Goal: Information Seeking & Learning: Learn about a topic

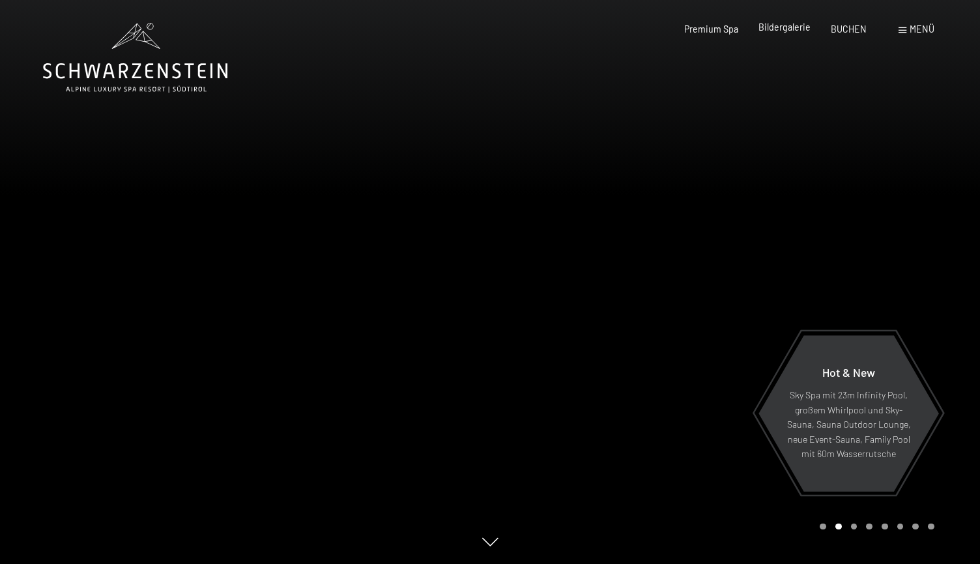
click at [795, 27] on span "Bildergalerie" at bounding box center [785, 27] width 52 height 11
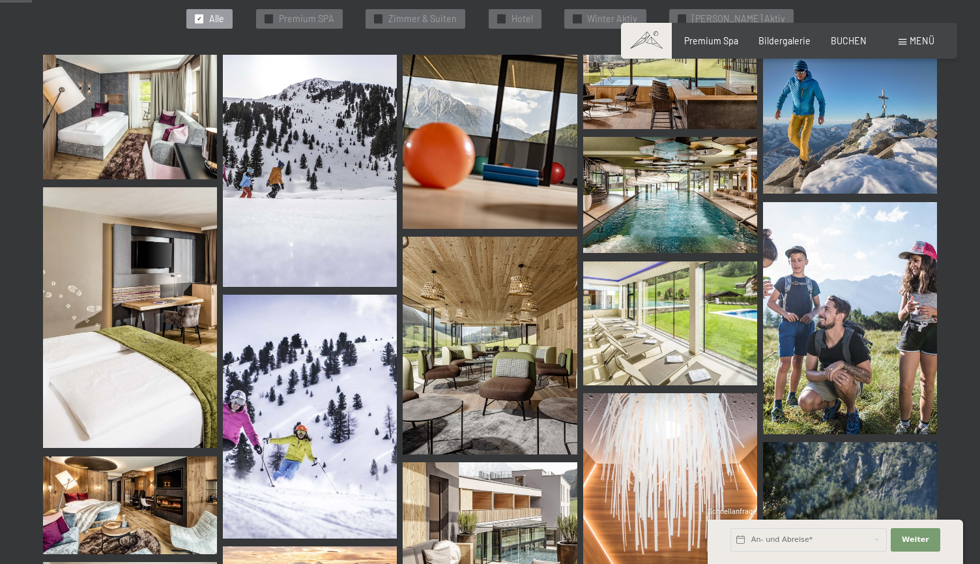
scroll to position [282, 0]
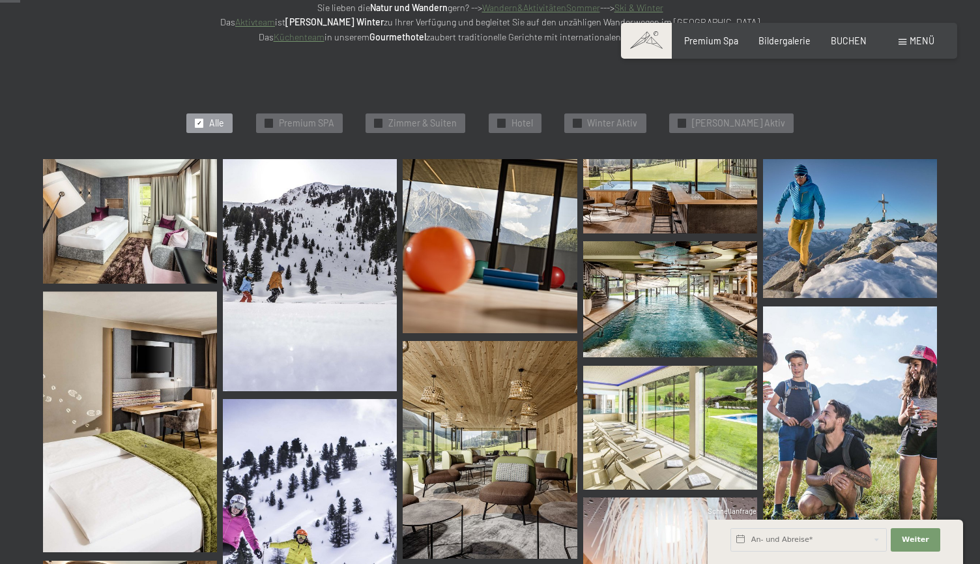
click at [176, 214] on img at bounding box center [130, 221] width 174 height 124
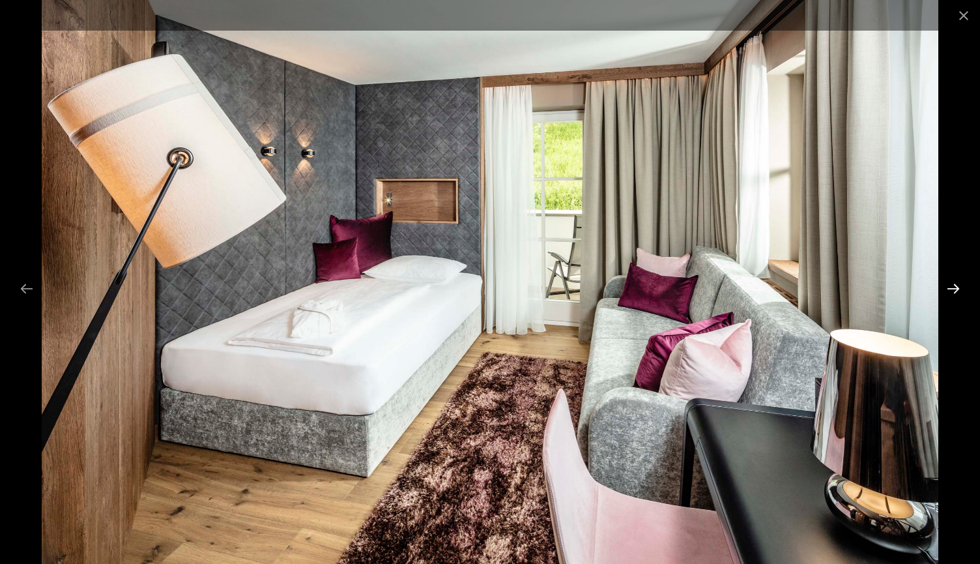
click at [959, 291] on button "Next slide" at bounding box center [953, 288] width 27 height 25
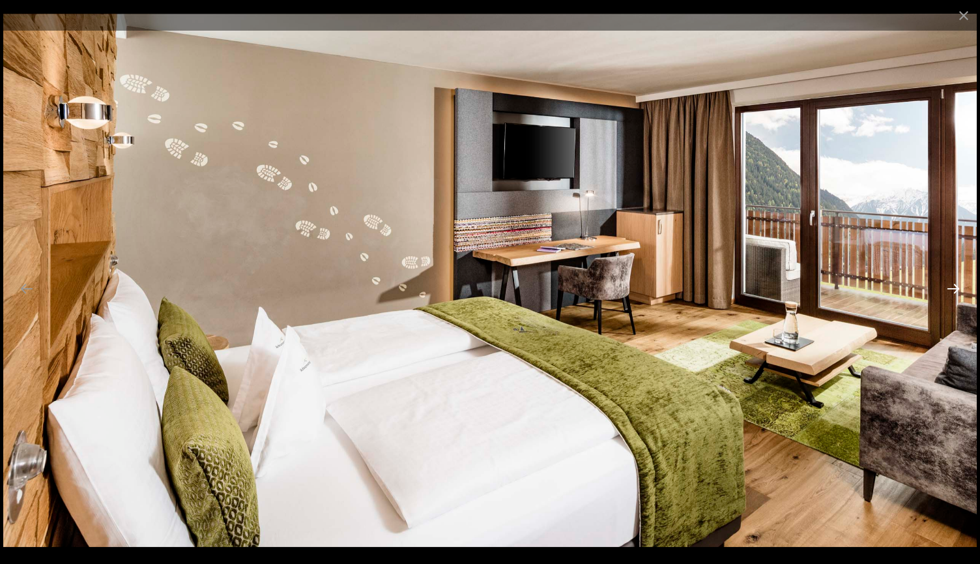
click at [959, 291] on button "Next slide" at bounding box center [953, 288] width 27 height 25
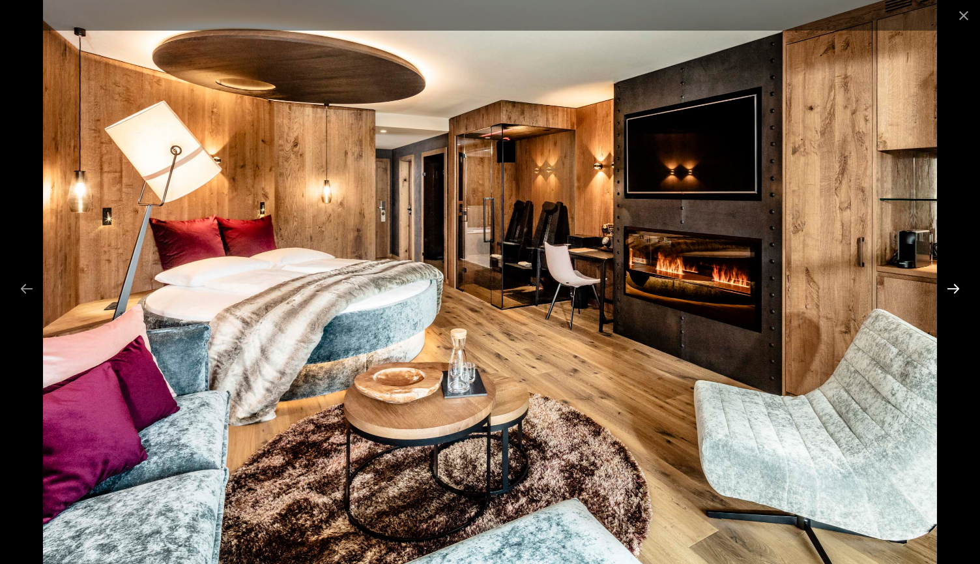
click at [959, 291] on button "Next slide" at bounding box center [953, 288] width 27 height 25
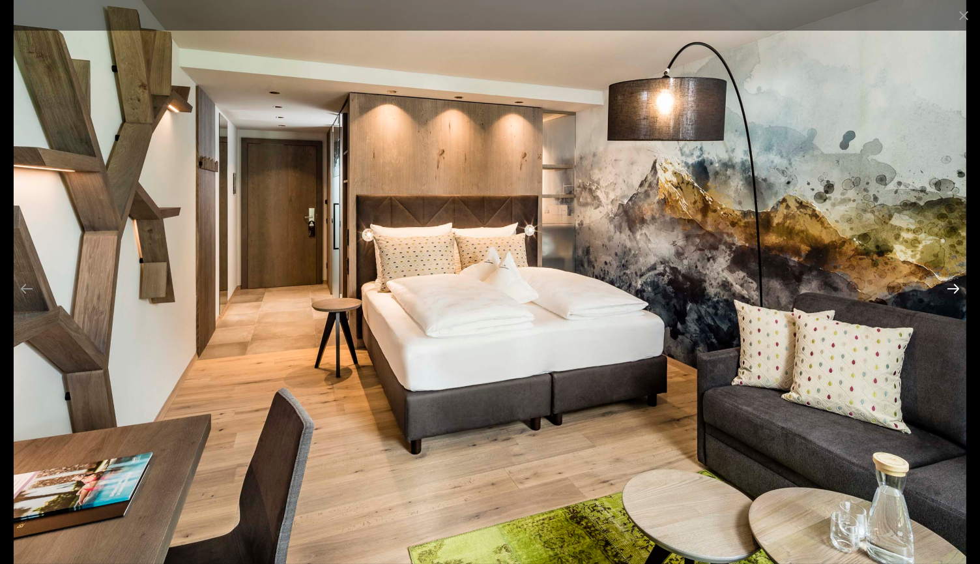
click at [959, 291] on button "Next slide" at bounding box center [953, 288] width 27 height 25
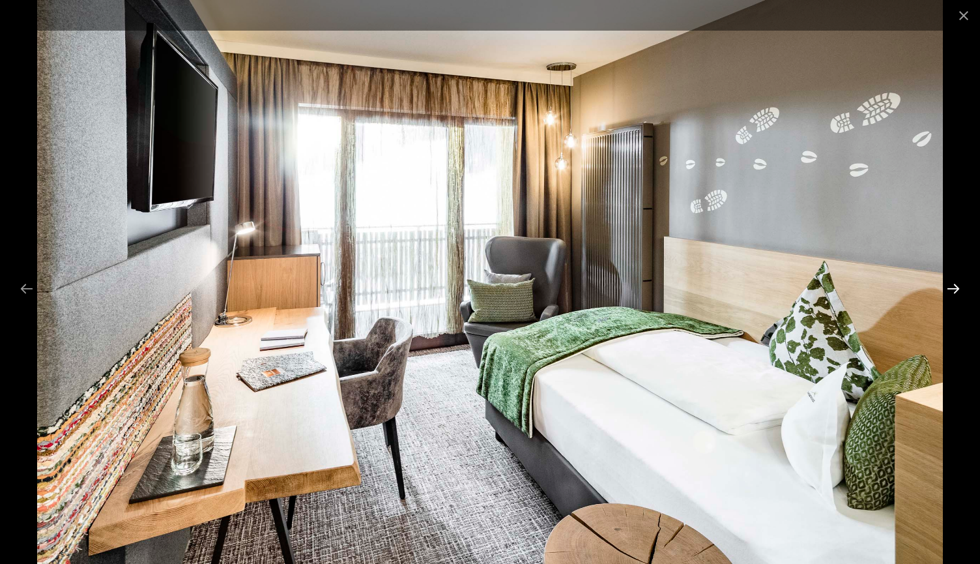
click at [959, 291] on button "Next slide" at bounding box center [953, 288] width 27 height 25
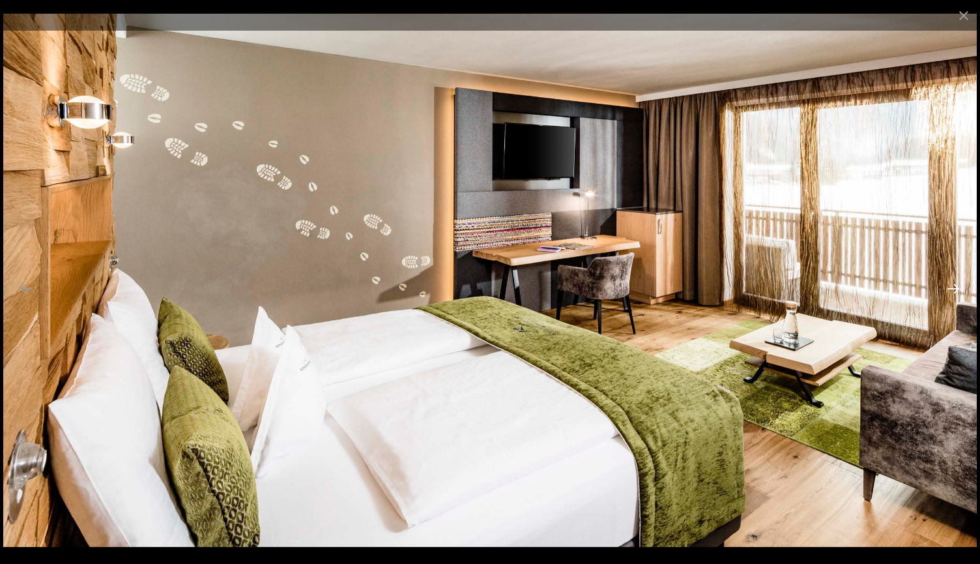
click at [959, 291] on button "Next slide" at bounding box center [953, 288] width 27 height 25
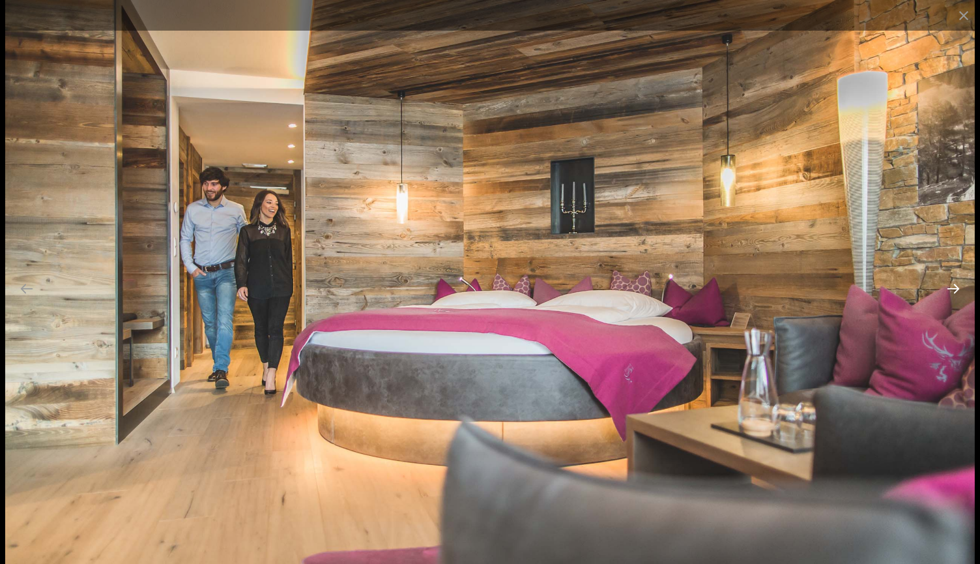
click at [959, 291] on button "Next slide" at bounding box center [953, 288] width 27 height 25
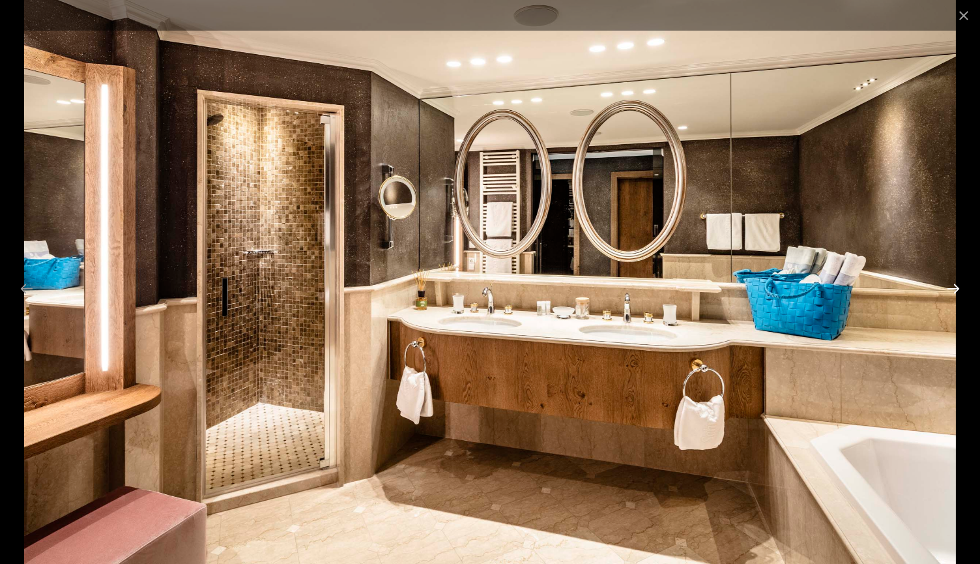
click at [959, 291] on button "Next slide" at bounding box center [953, 288] width 27 height 25
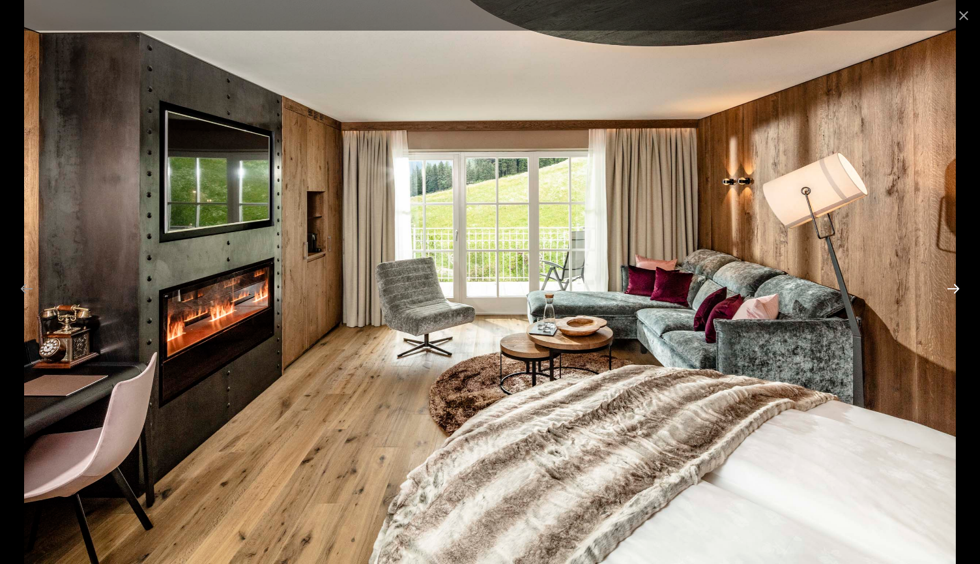
click at [959, 291] on button "Next slide" at bounding box center [953, 288] width 27 height 25
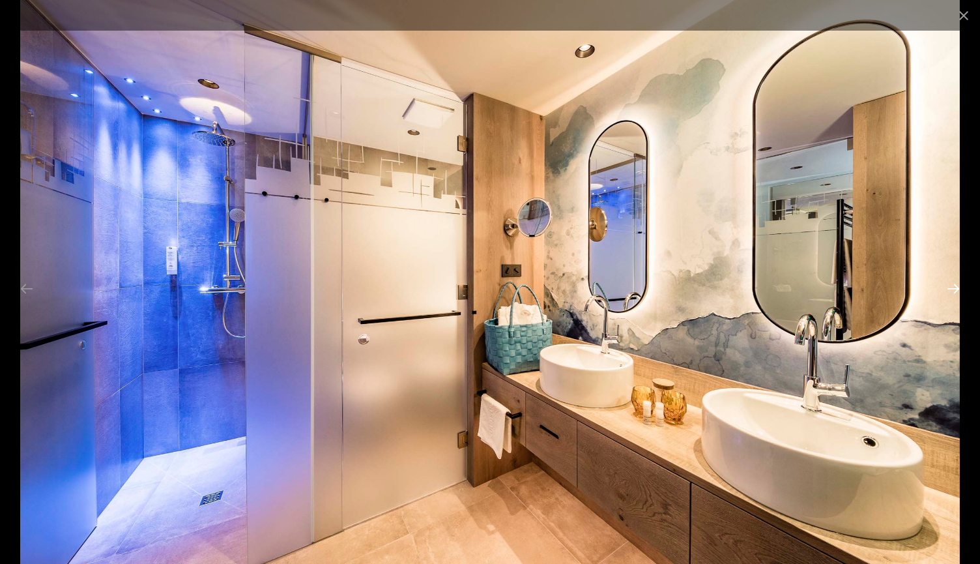
click at [959, 291] on button "Next slide" at bounding box center [953, 288] width 27 height 25
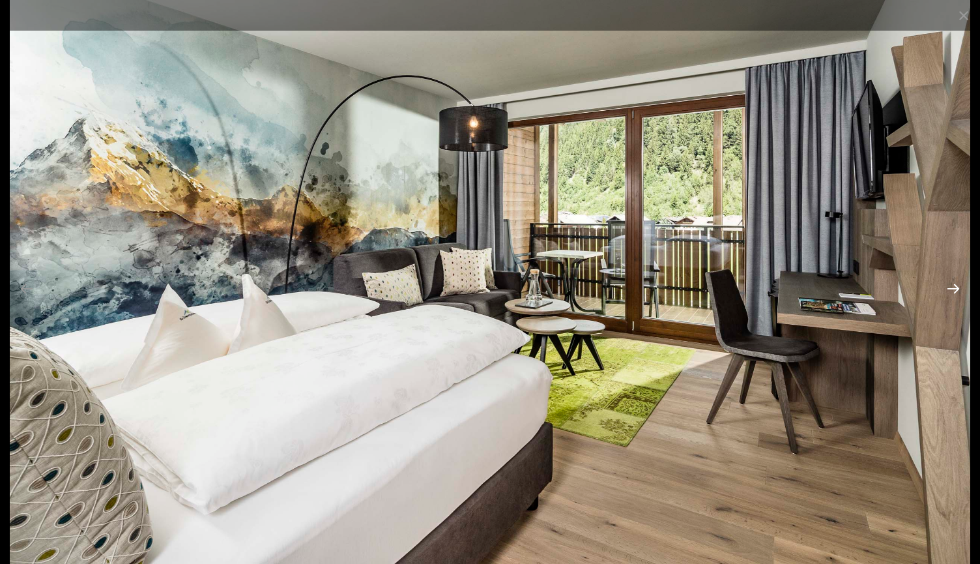
click at [959, 291] on button "Next slide" at bounding box center [953, 288] width 27 height 25
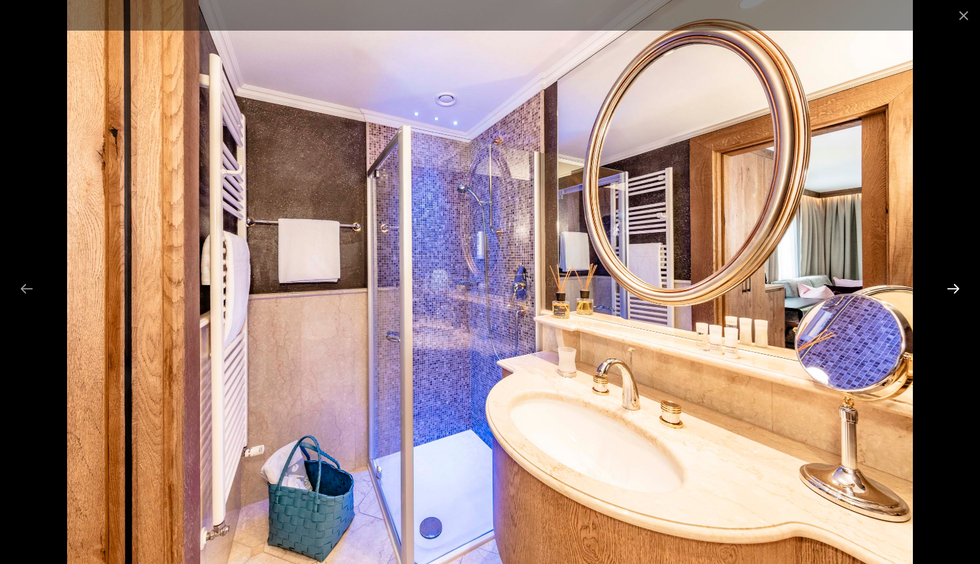
click at [959, 291] on button "Next slide" at bounding box center [953, 288] width 27 height 25
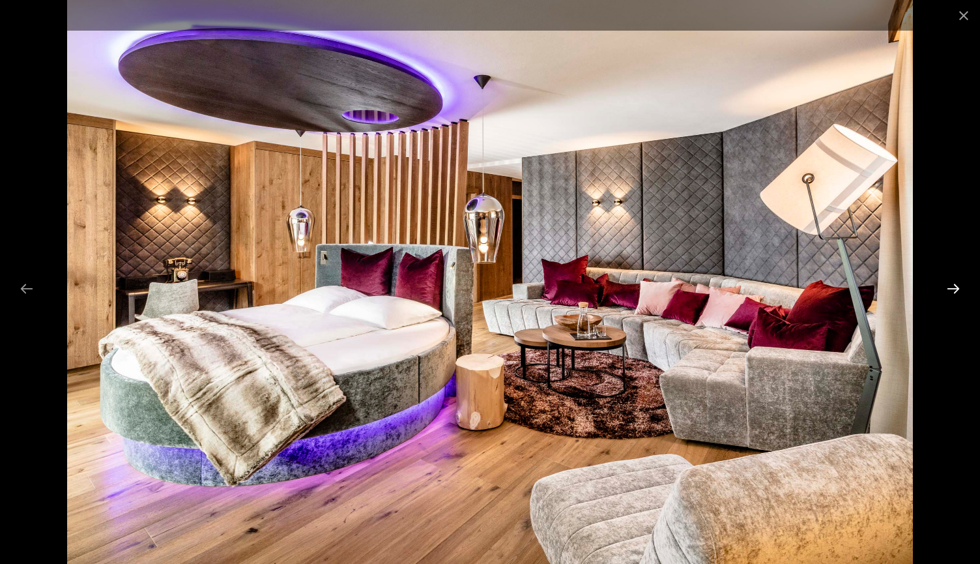
click at [959, 291] on button "Next slide" at bounding box center [953, 288] width 27 height 25
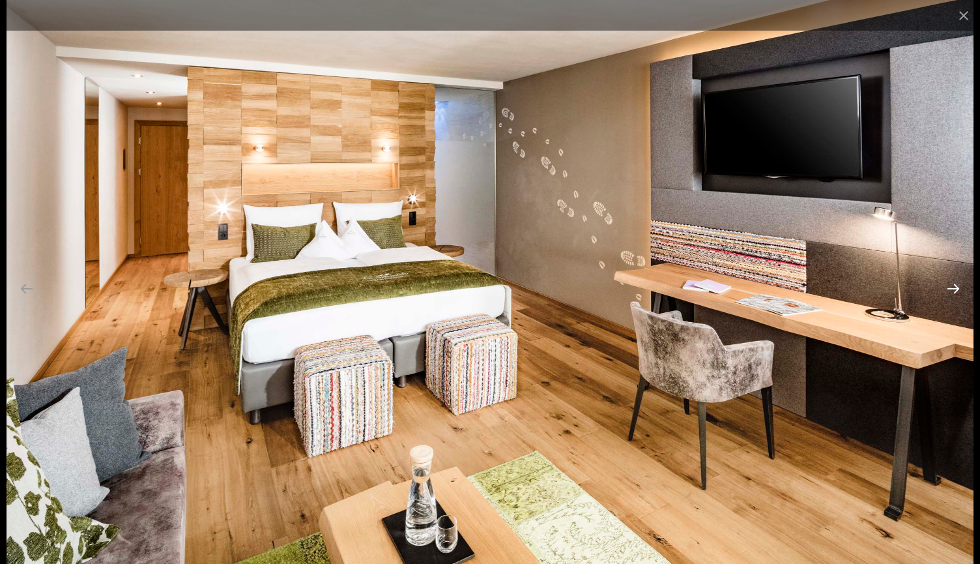
click at [959, 291] on button "Next slide" at bounding box center [953, 288] width 27 height 25
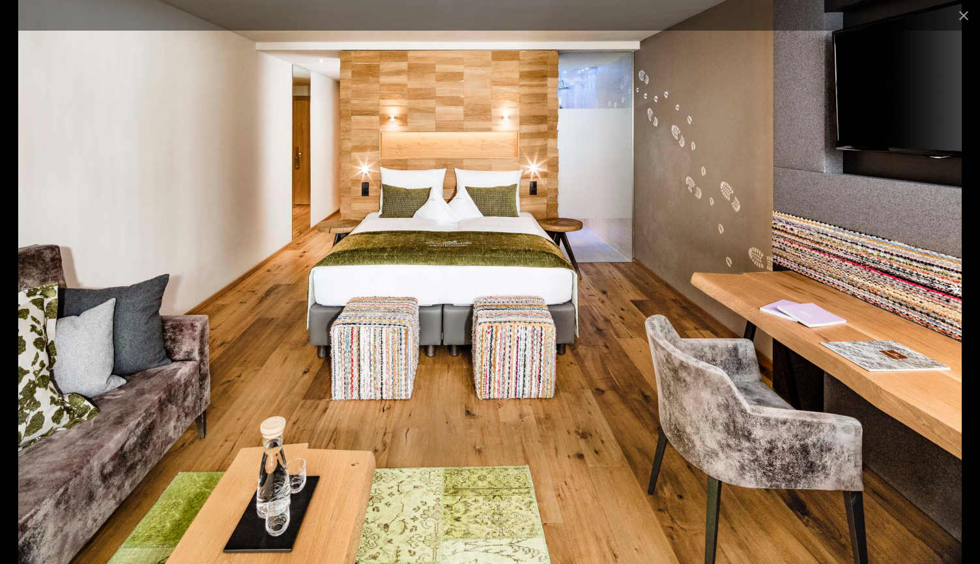
click at [959, 291] on button "Next slide" at bounding box center [953, 288] width 27 height 25
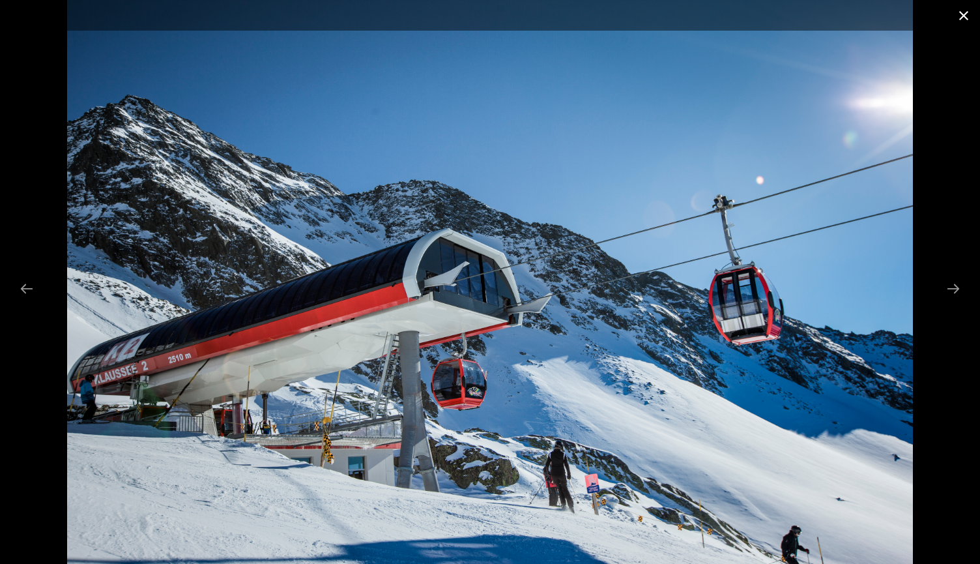
click at [960, 14] on button "Close gallery" at bounding box center [964, 15] width 33 height 31
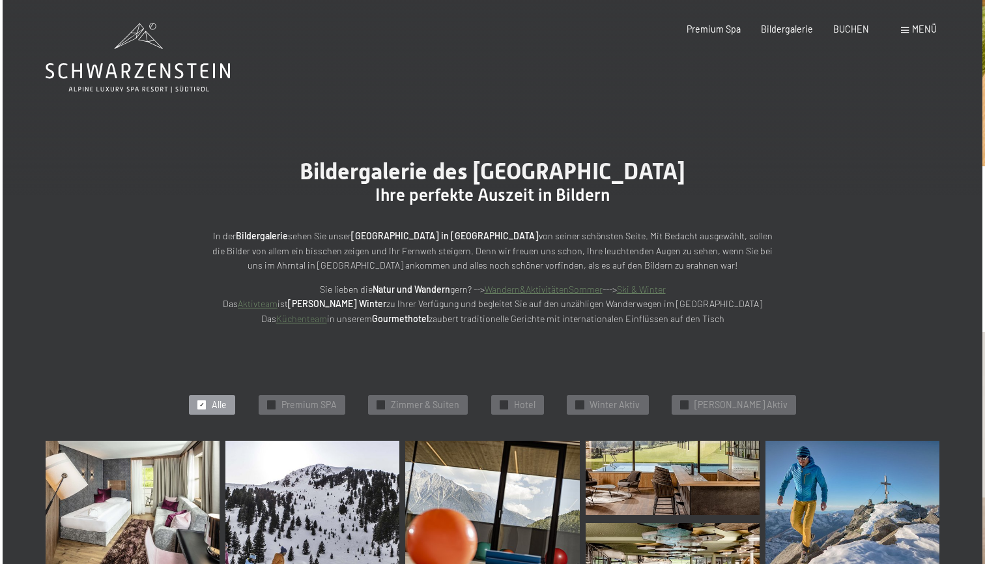
scroll to position [0, 0]
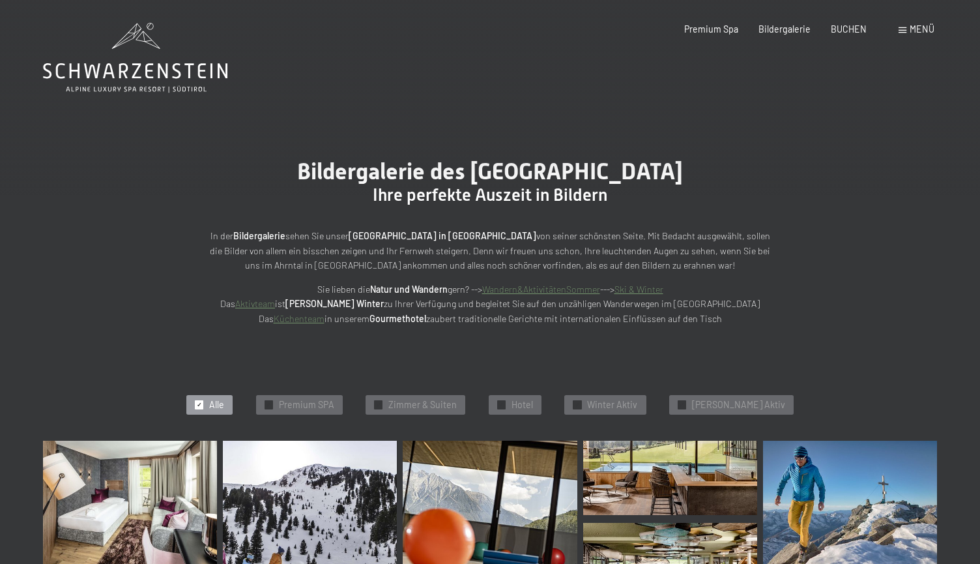
click at [899, 25] on div "Menü" at bounding box center [917, 29] width 36 height 13
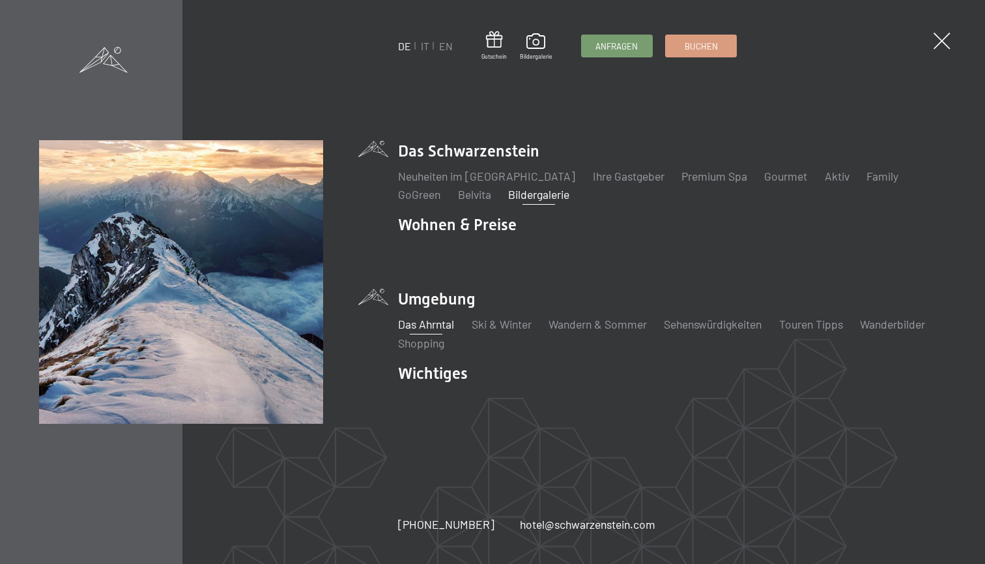
click at [439, 323] on link "Das Ahrntal" at bounding box center [426, 324] width 56 height 14
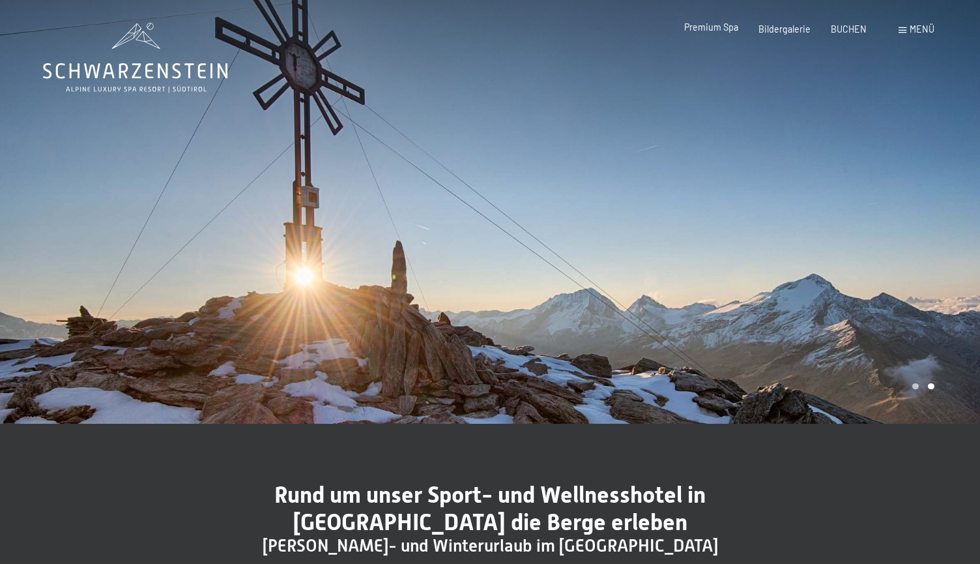
click at [731, 30] on span "Premium Spa" at bounding box center [711, 27] width 54 height 11
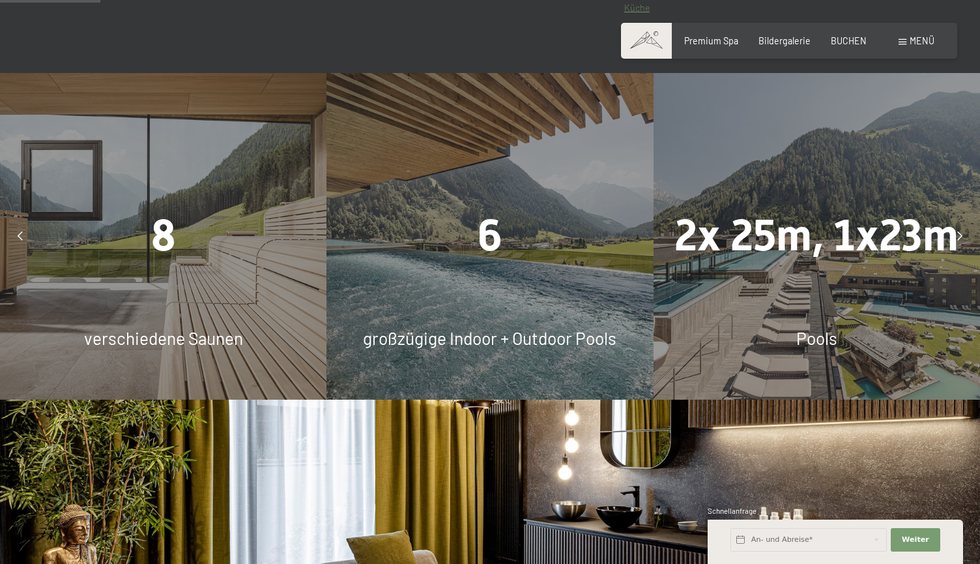
scroll to position [833, 0]
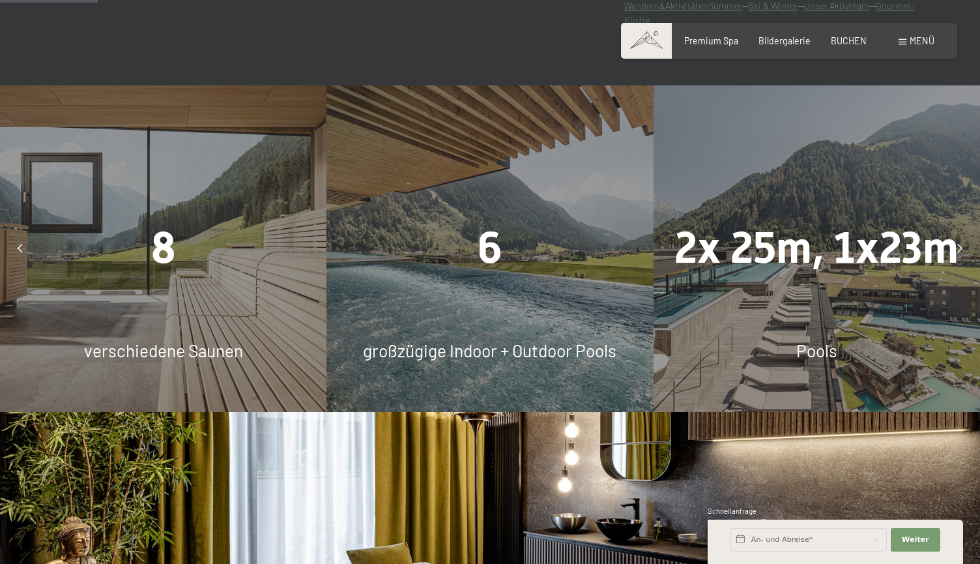
click at [771, 263] on span "2x 25m, 1x23m" at bounding box center [816, 247] width 284 height 51
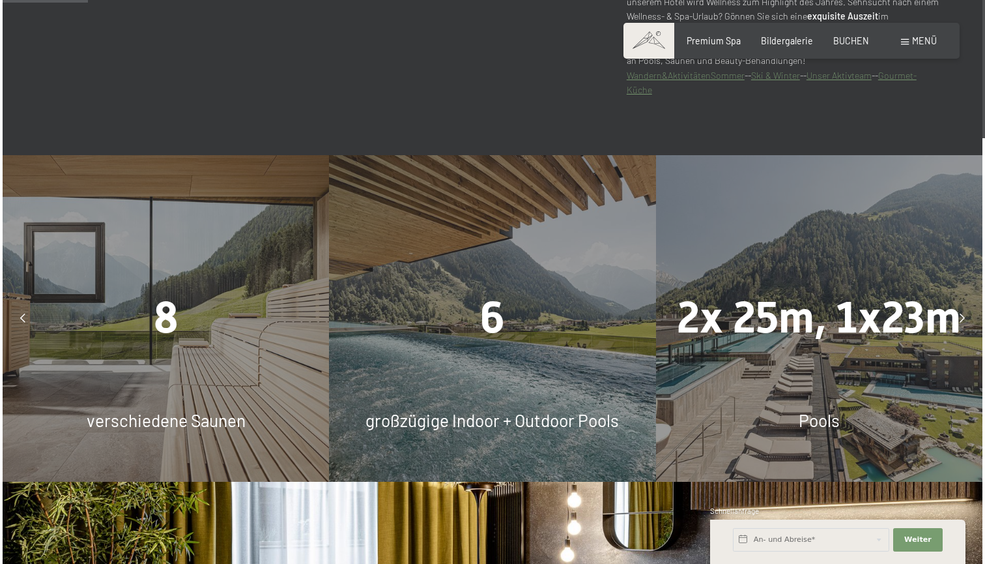
scroll to position [721, 0]
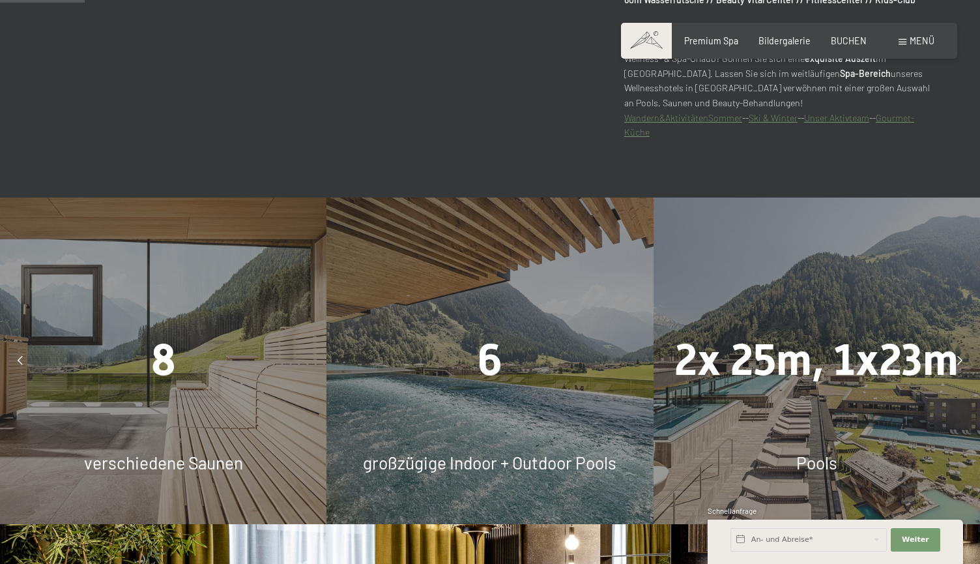
click at [927, 44] on span "Menü" at bounding box center [922, 40] width 25 height 11
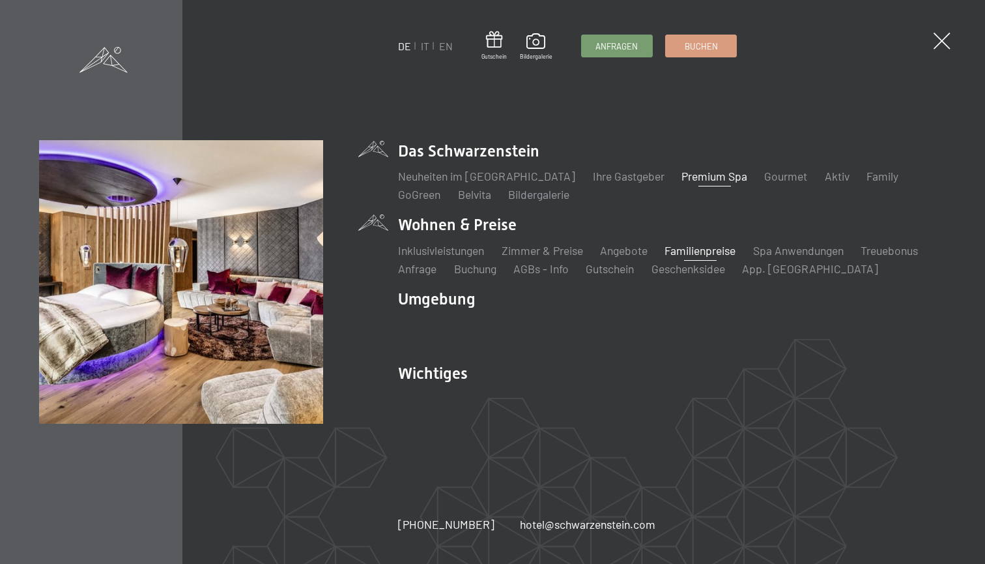
click at [699, 247] on link "Familienpreise" at bounding box center [700, 250] width 71 height 14
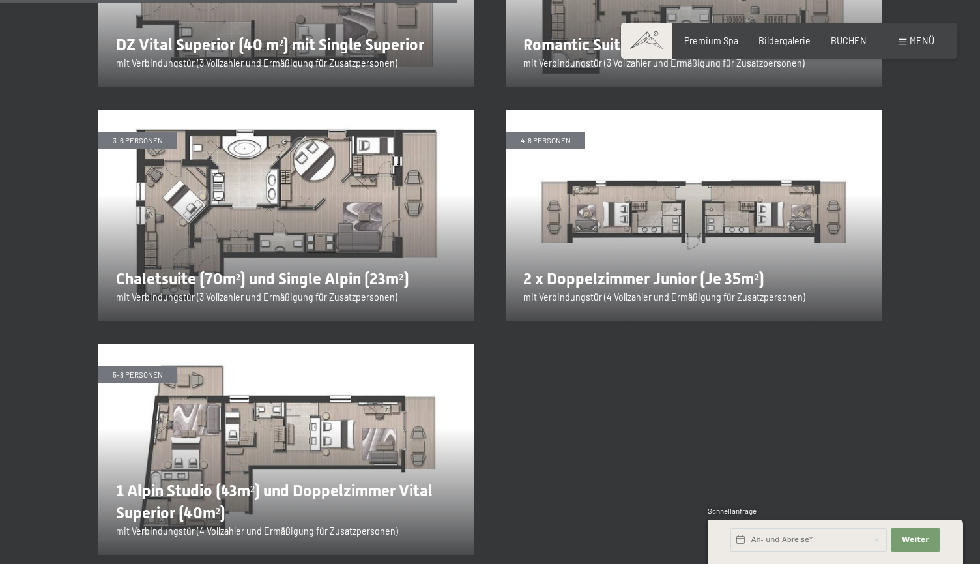
scroll to position [2212, 0]
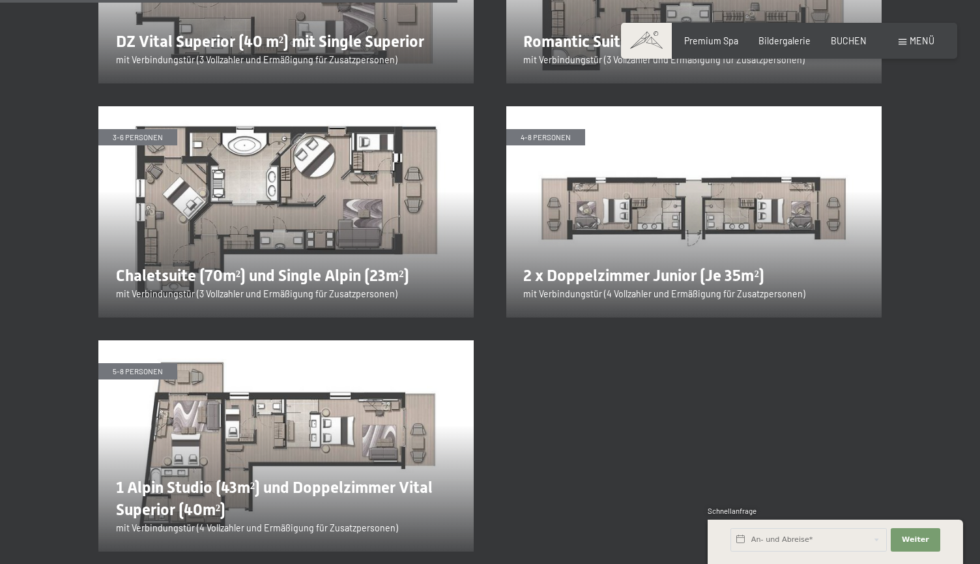
click at [321, 375] on img at bounding box center [285, 445] width 375 height 211
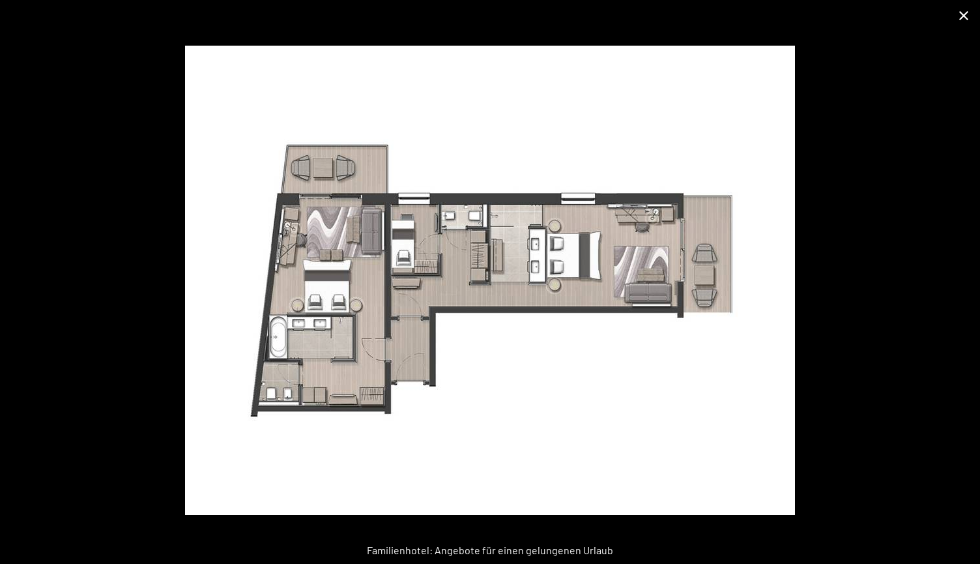
click at [961, 16] on button "Close gallery" at bounding box center [964, 15] width 33 height 31
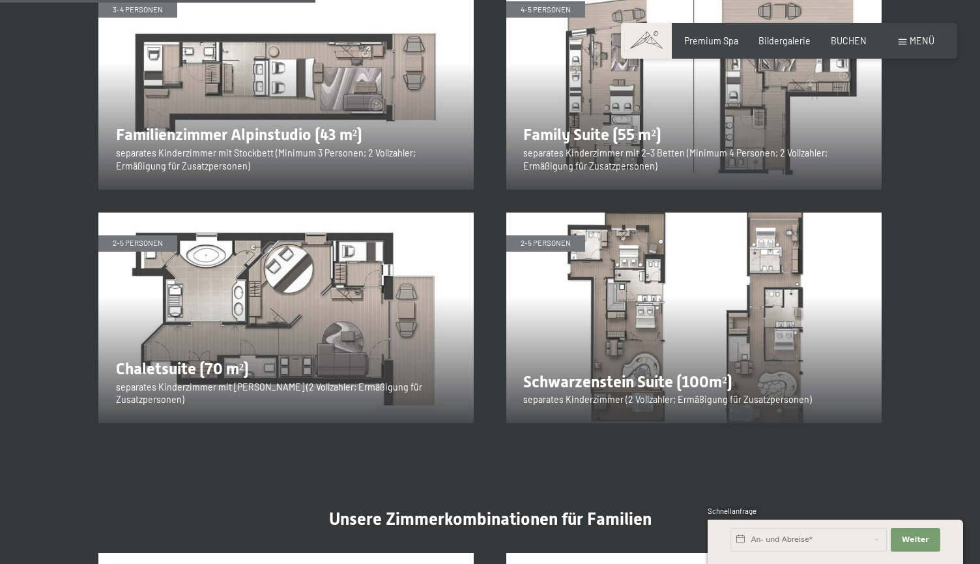
scroll to position [1515, 0]
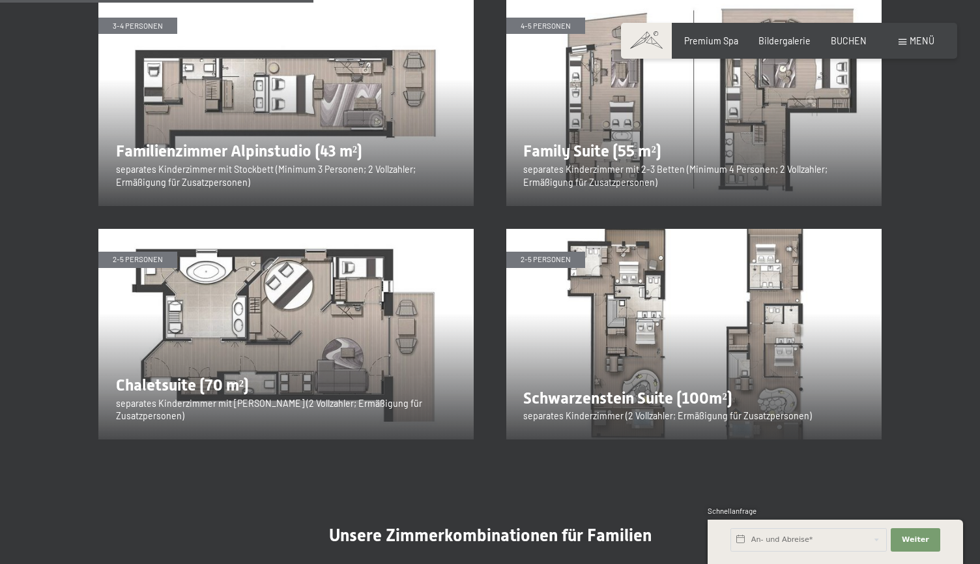
click at [701, 279] on img at bounding box center [693, 334] width 375 height 211
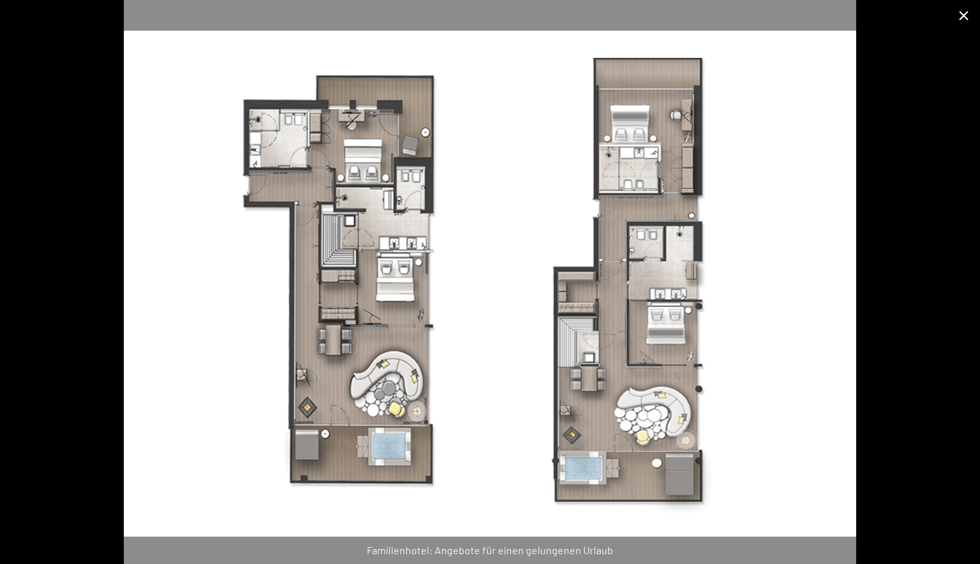
click at [962, 14] on button "Close gallery" at bounding box center [964, 15] width 33 height 31
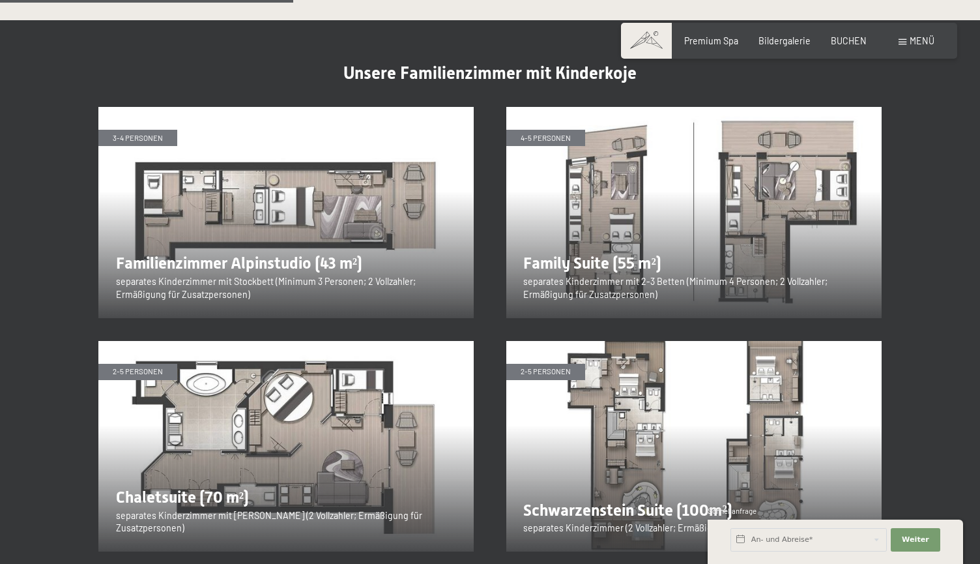
scroll to position [1374, 0]
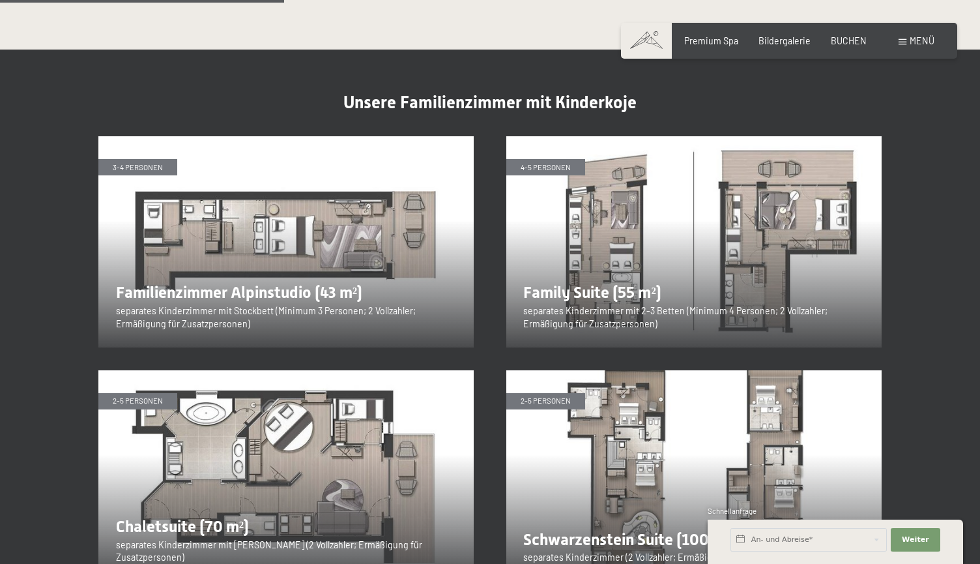
click at [712, 186] on img at bounding box center [693, 241] width 375 height 211
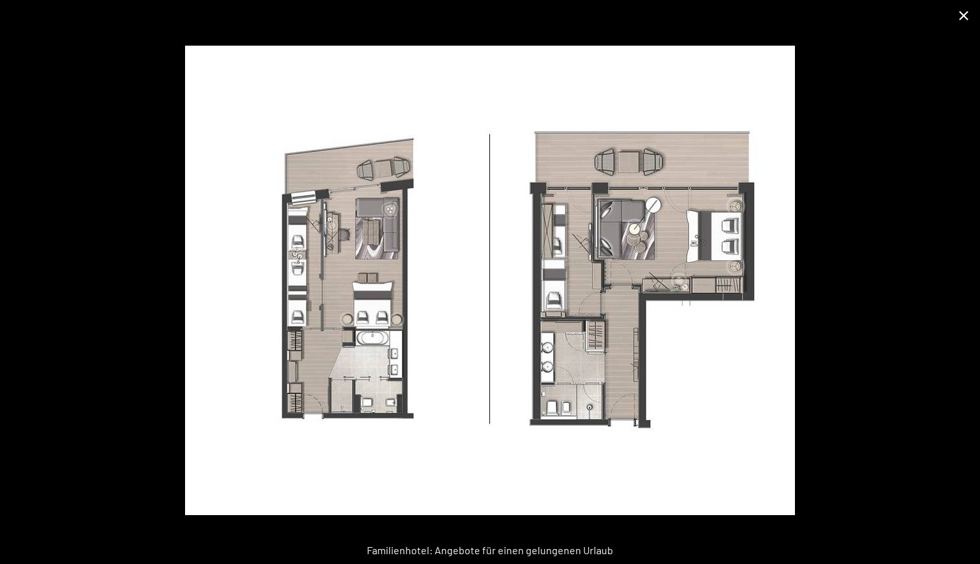
click at [970, 17] on button "Close gallery" at bounding box center [964, 15] width 33 height 31
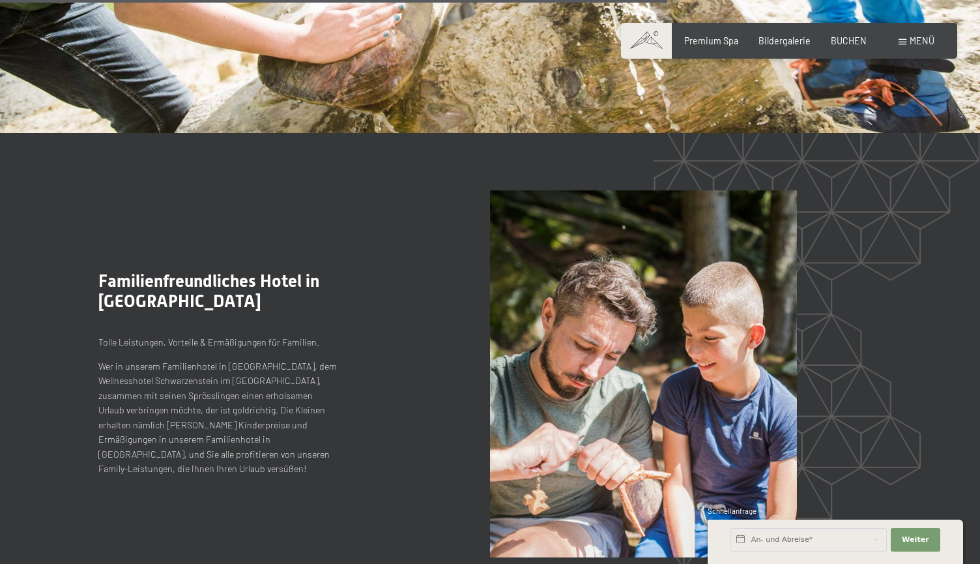
scroll to position [3225, 0]
